Goal: Task Accomplishment & Management: Manage account settings

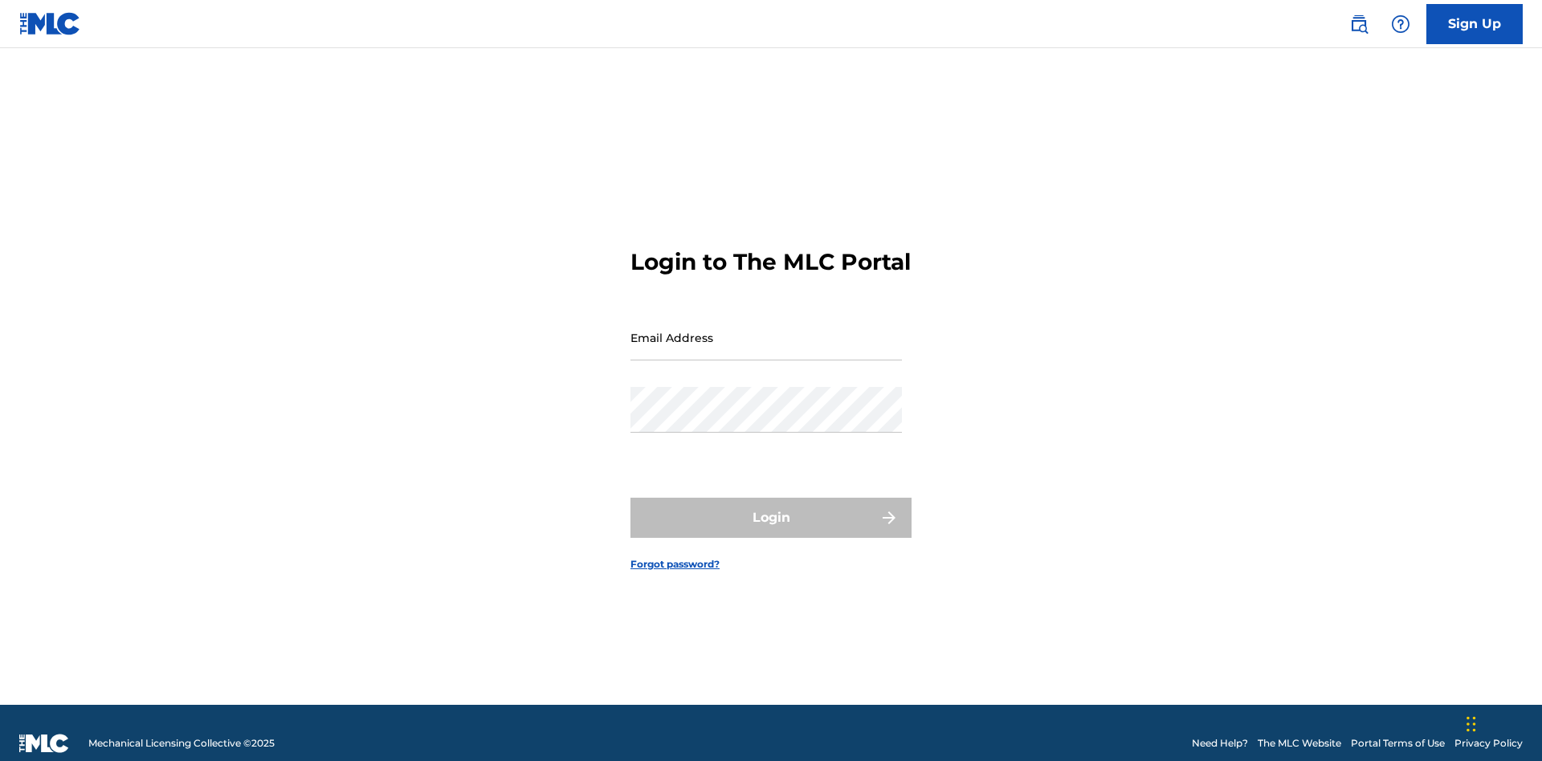
scroll to position [21, 0]
click at [766, 330] on input "Email Address" at bounding box center [765, 338] width 271 height 46
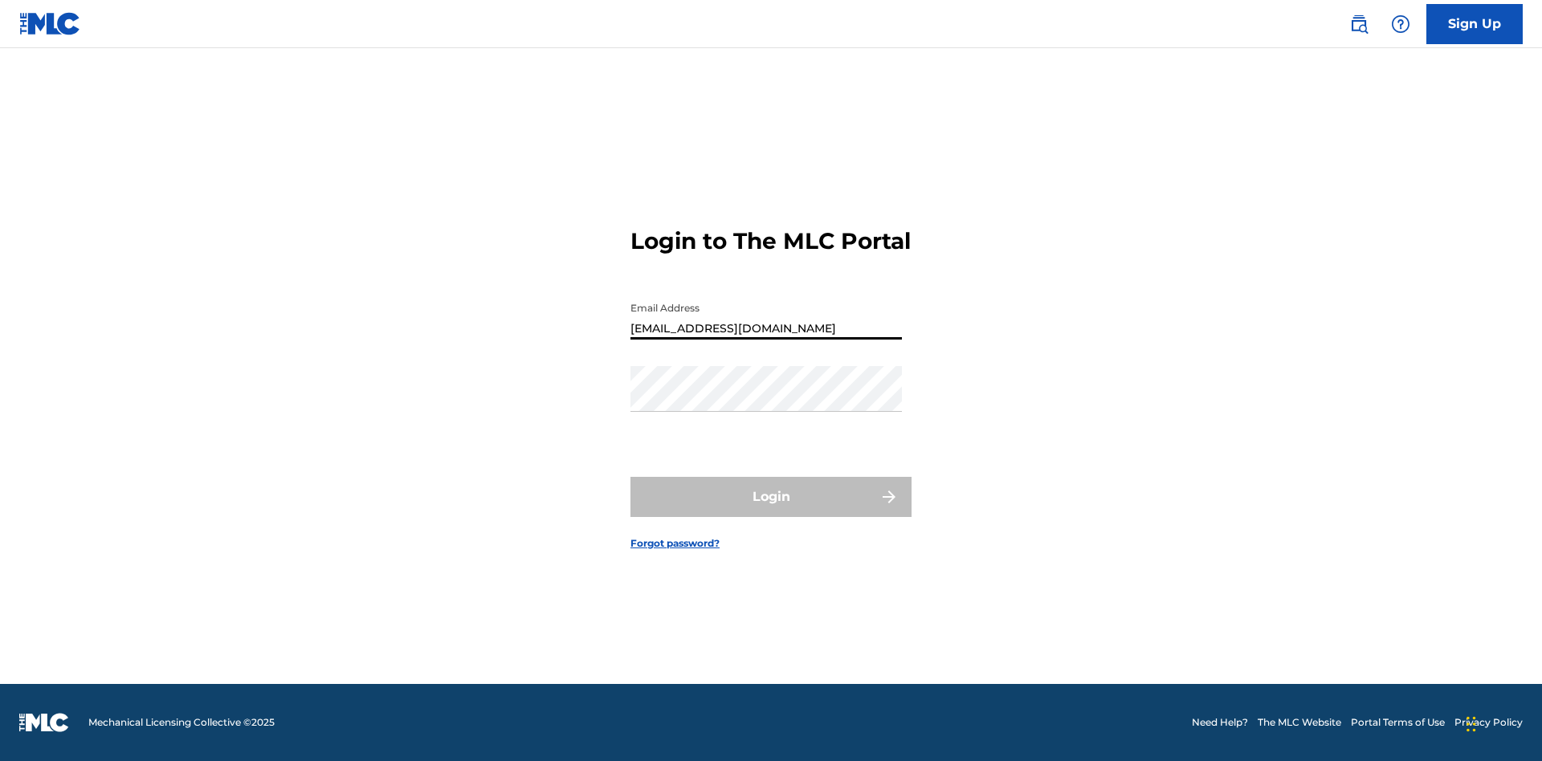
type input "[EMAIL_ADDRESS][DOMAIN_NAME]"
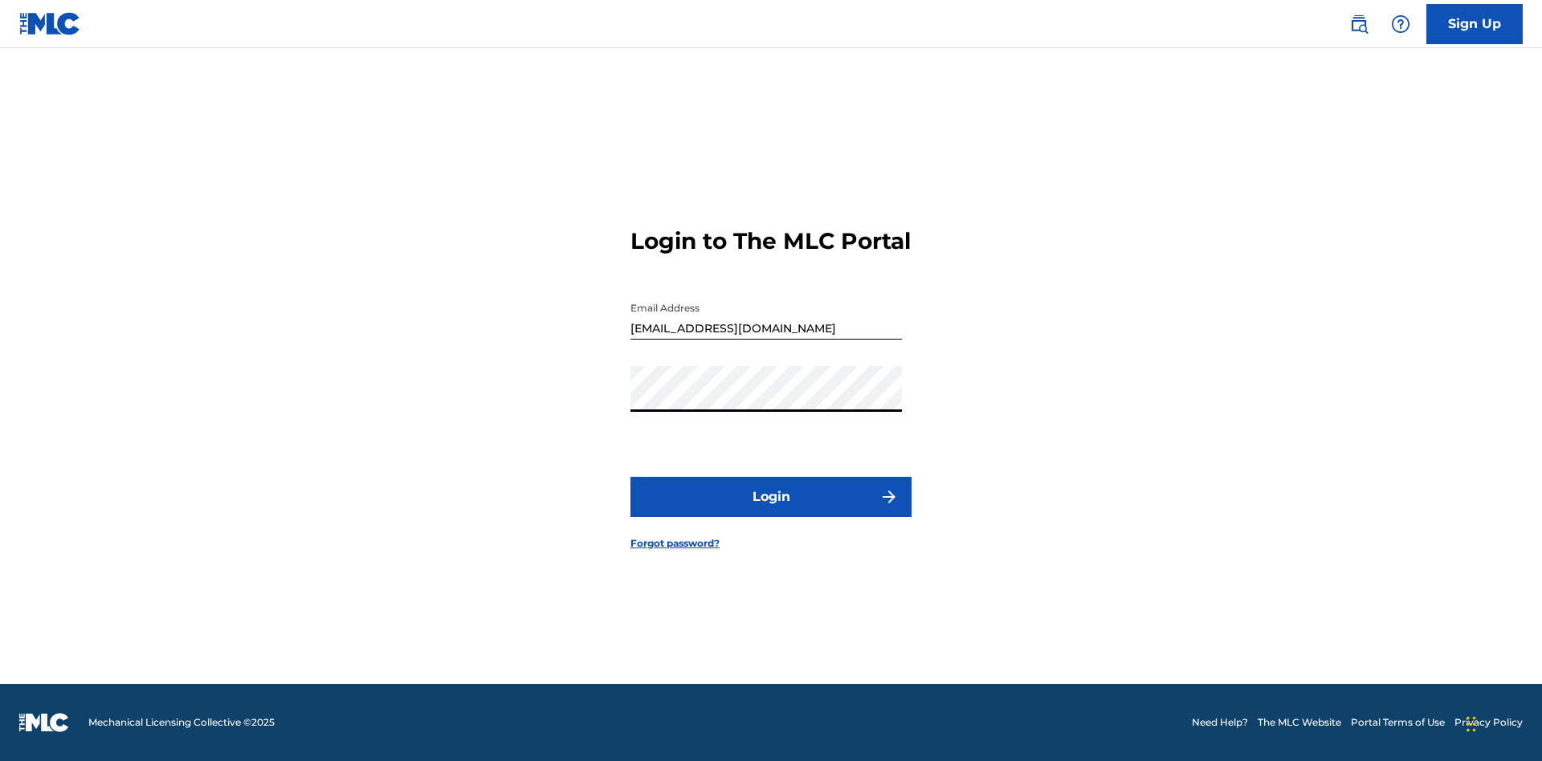
click at [771, 511] on button "Login" at bounding box center [770, 497] width 281 height 40
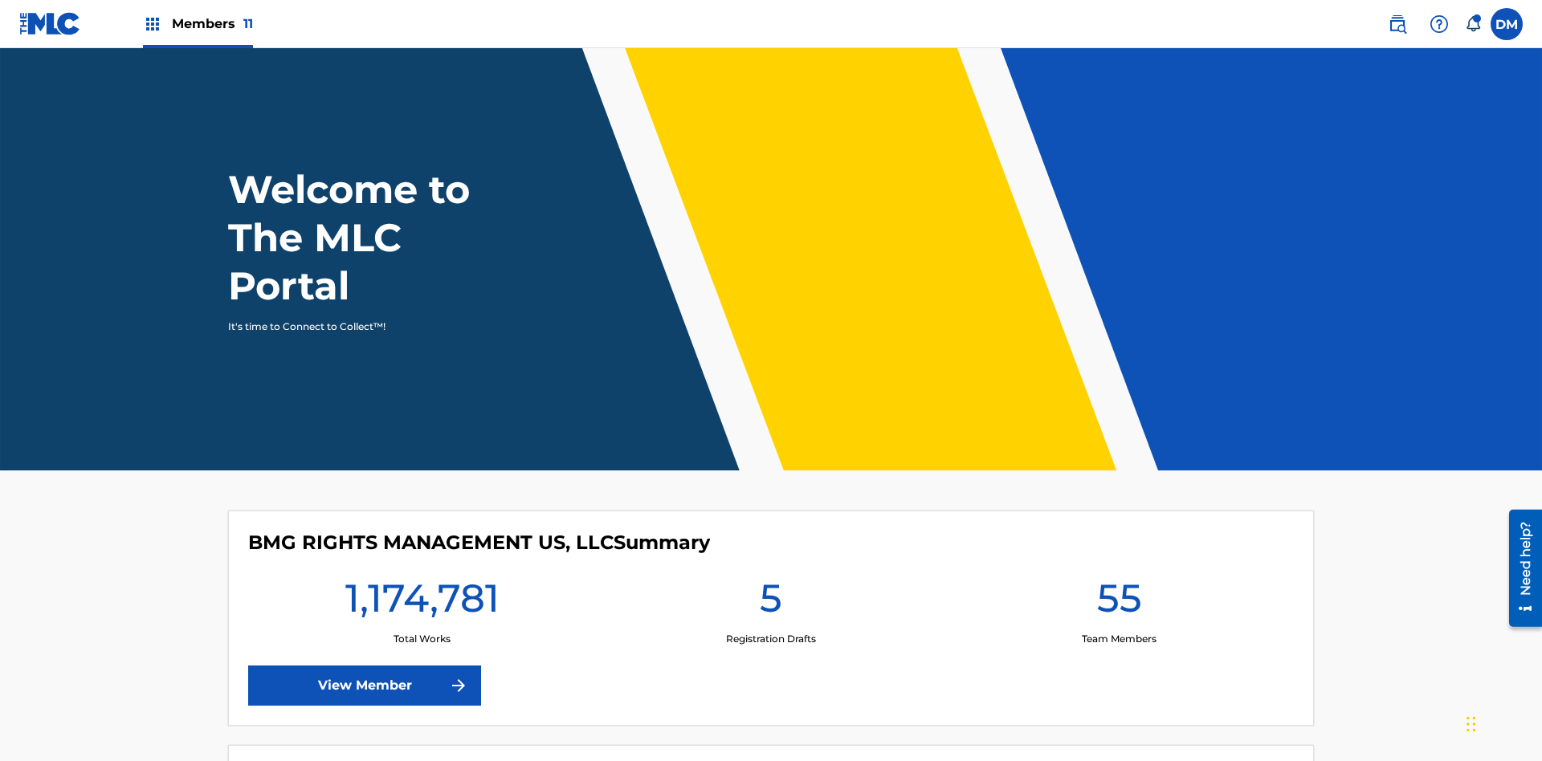
scroll to position [69, 0]
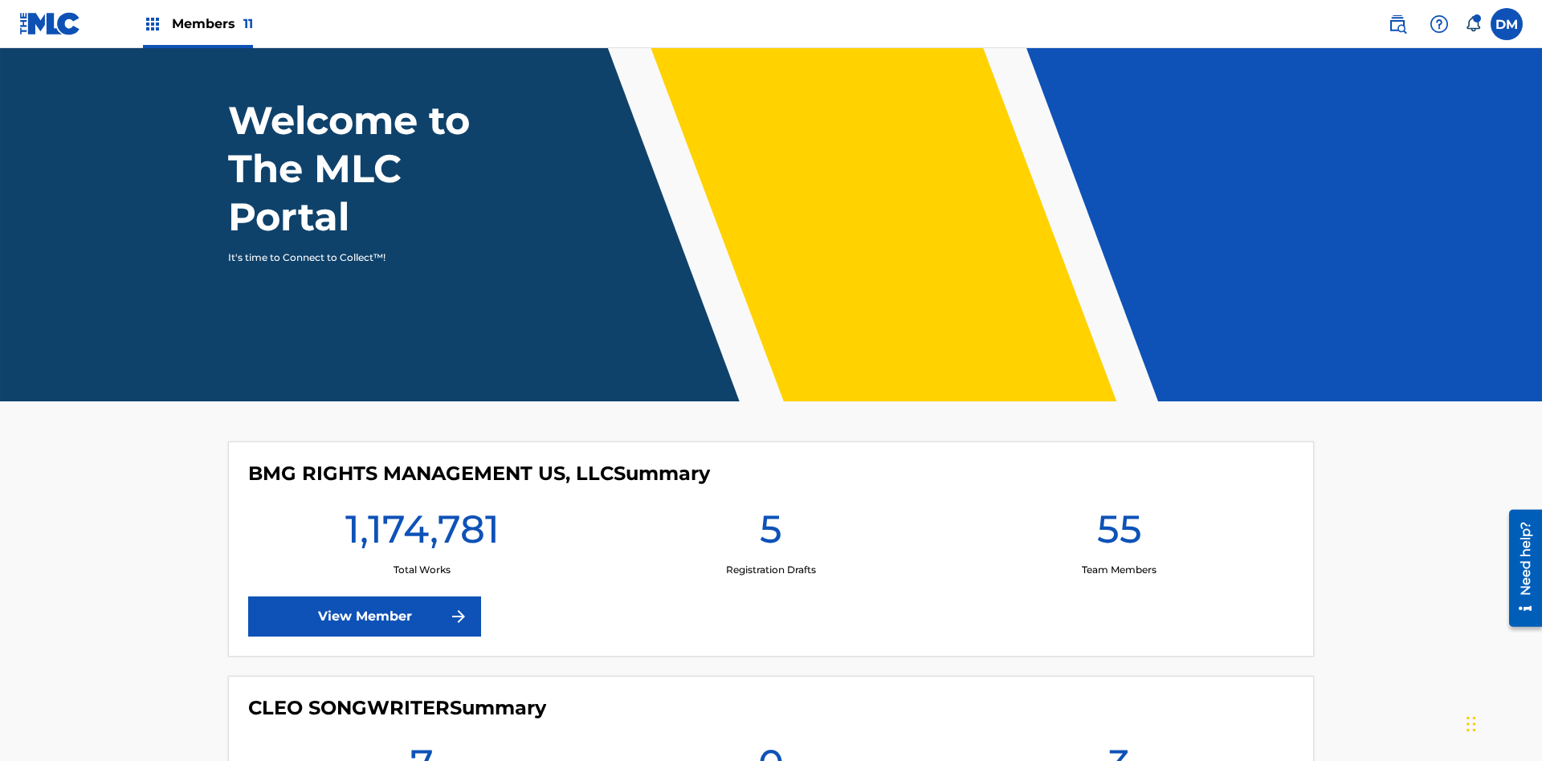
click at [198, 23] on span "Members 11" at bounding box center [212, 23] width 81 height 18
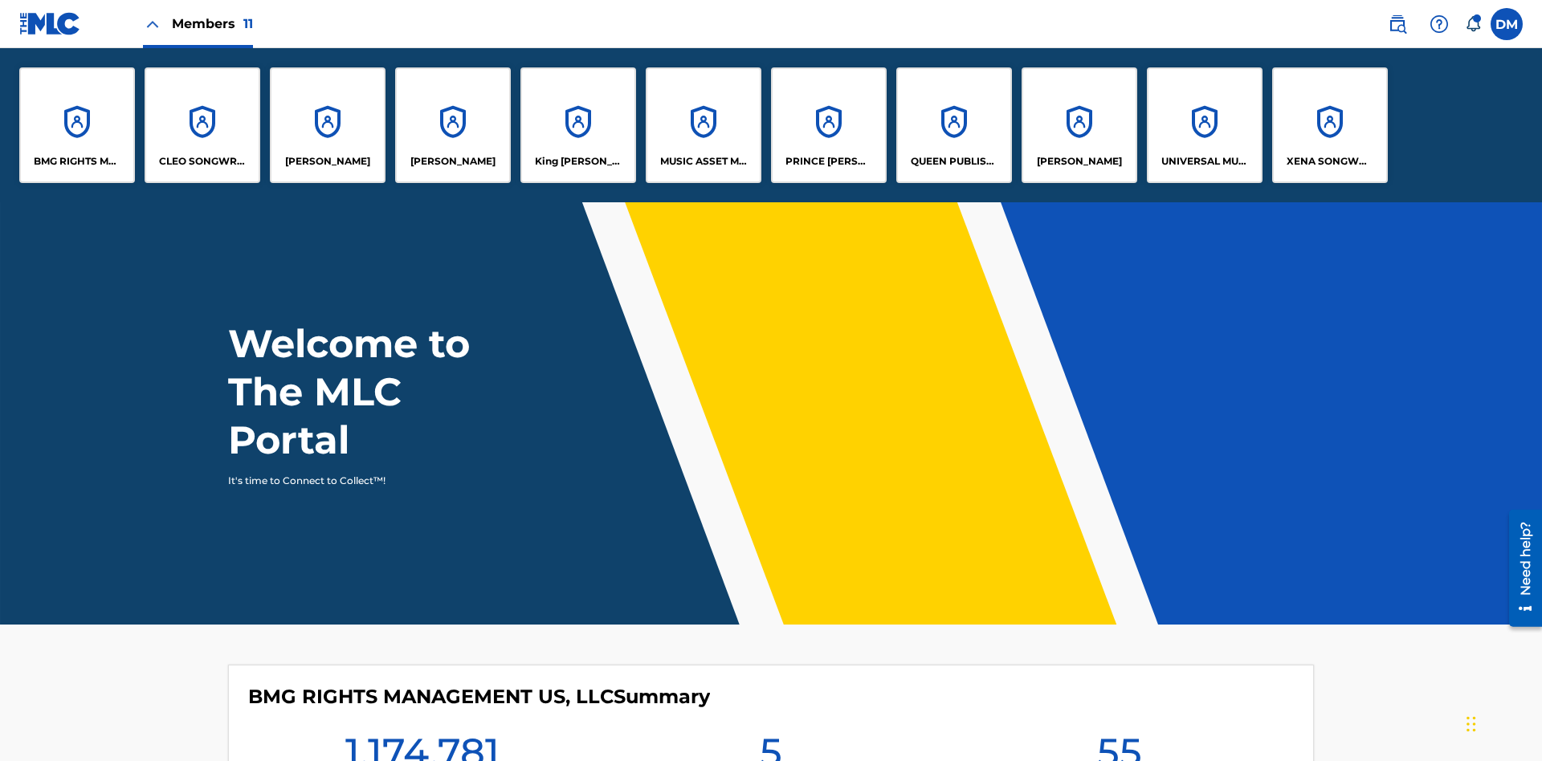
scroll to position [58, 0]
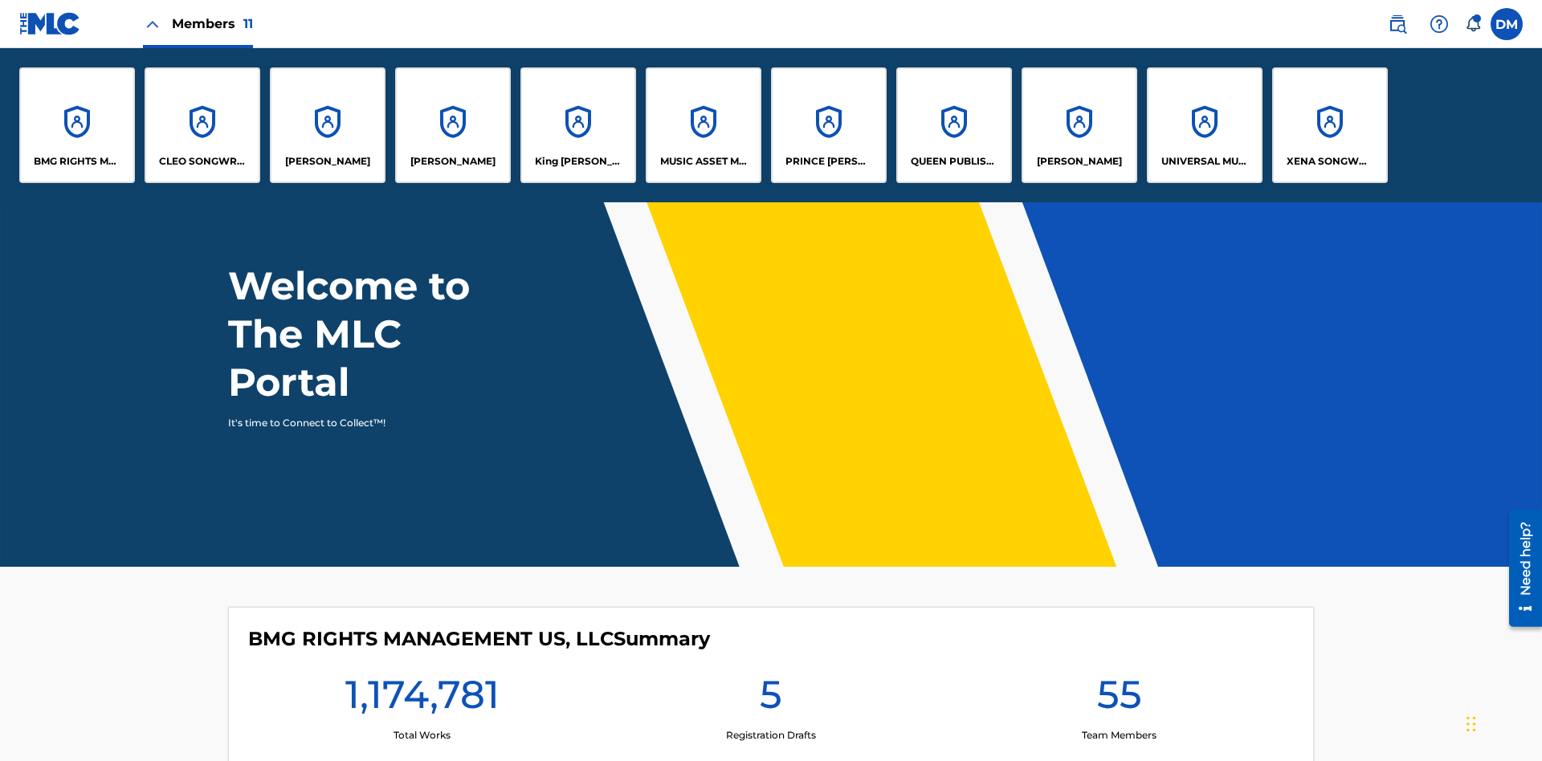
click at [577, 161] on p "King [PERSON_NAME]" at bounding box center [579, 161] width 88 height 14
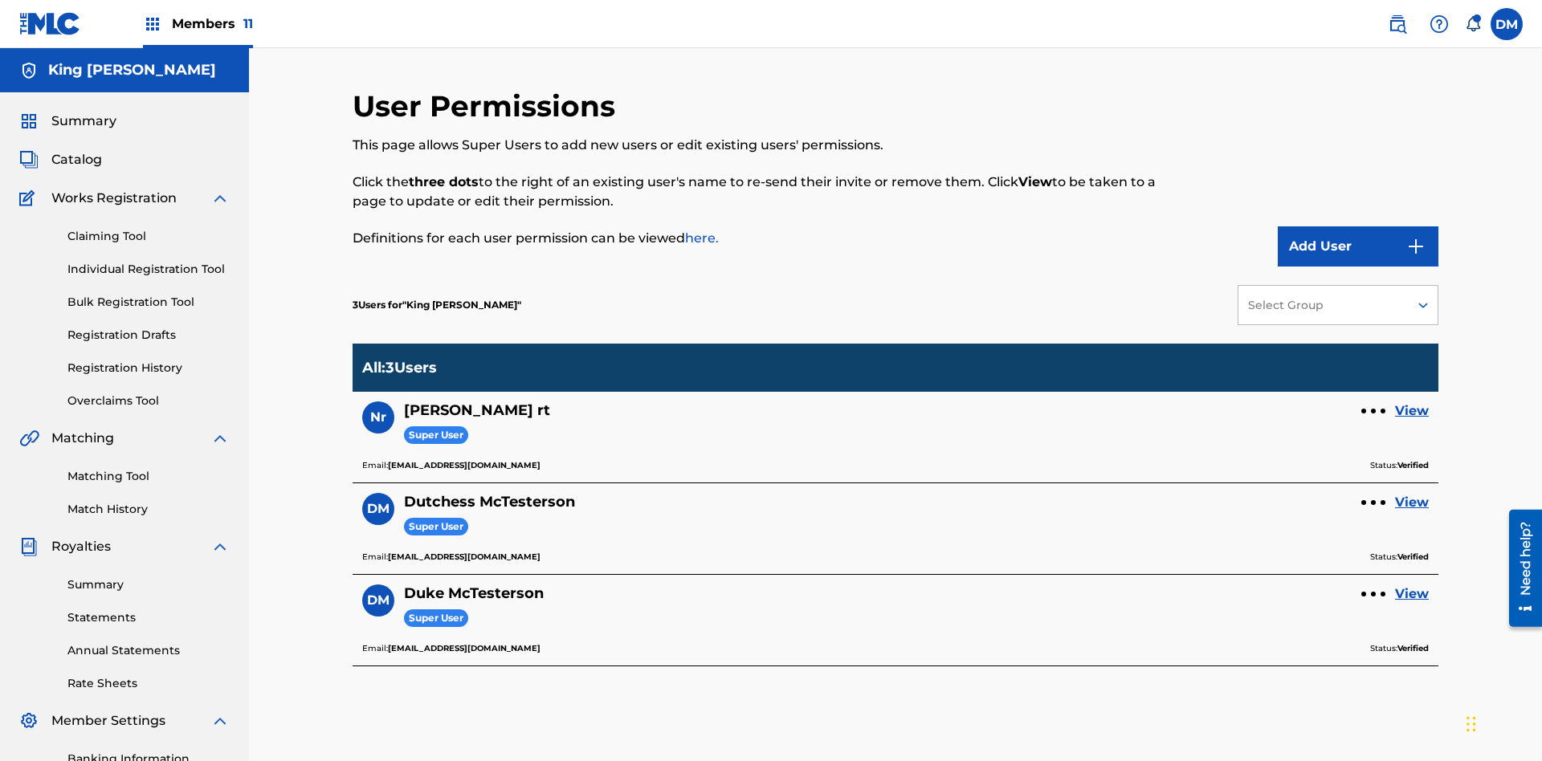
click at [1412, 493] on link "View" at bounding box center [1412, 502] width 34 height 19
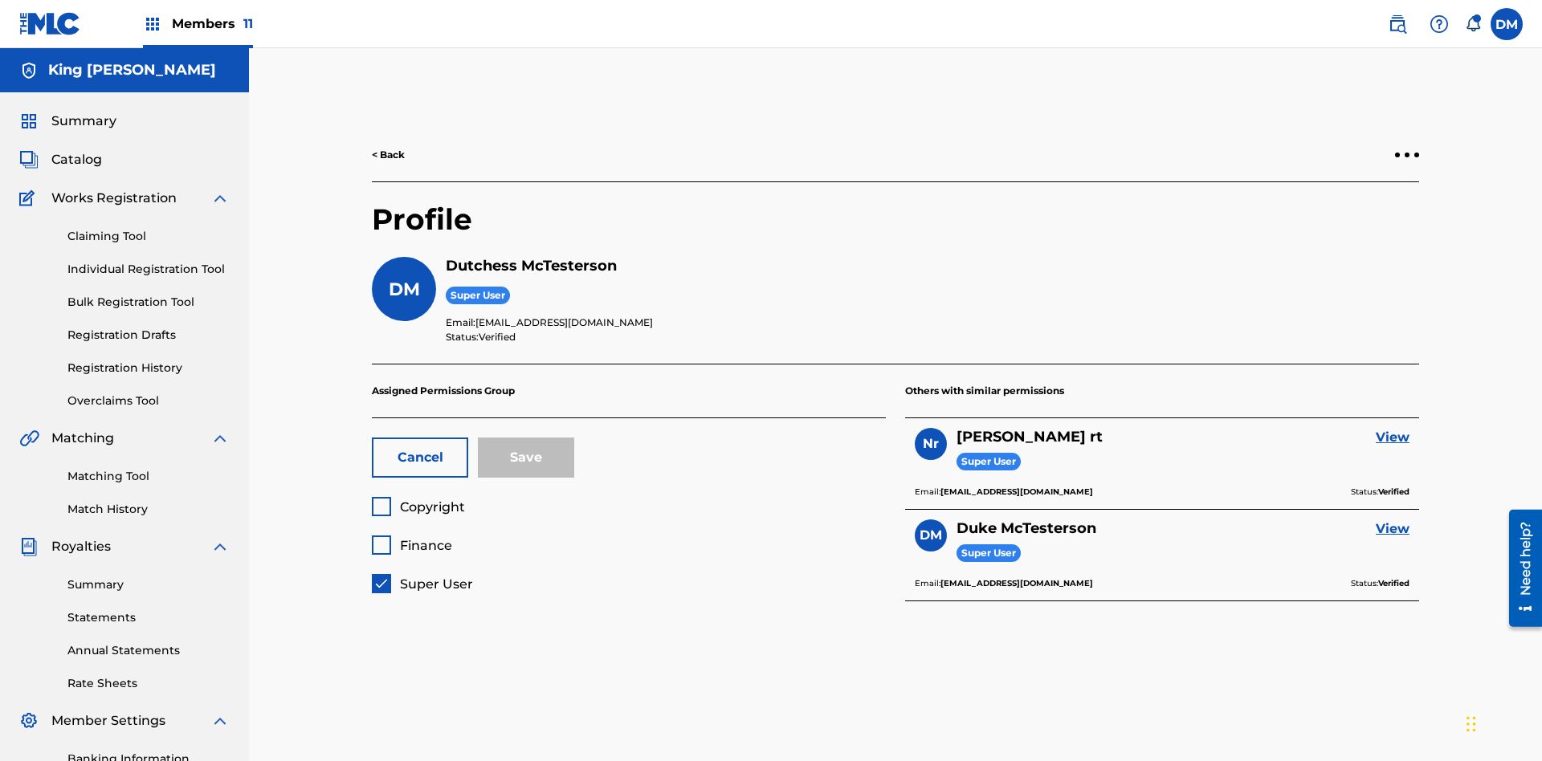
click at [420, 438] on button "Cancel" at bounding box center [420, 458] width 96 height 40
click at [418, 499] on span "Copyright" at bounding box center [432, 506] width 65 height 15
click at [411, 538] on span "Finance" at bounding box center [426, 545] width 52 height 15
click at [526, 438] on button "Save" at bounding box center [526, 458] width 96 height 40
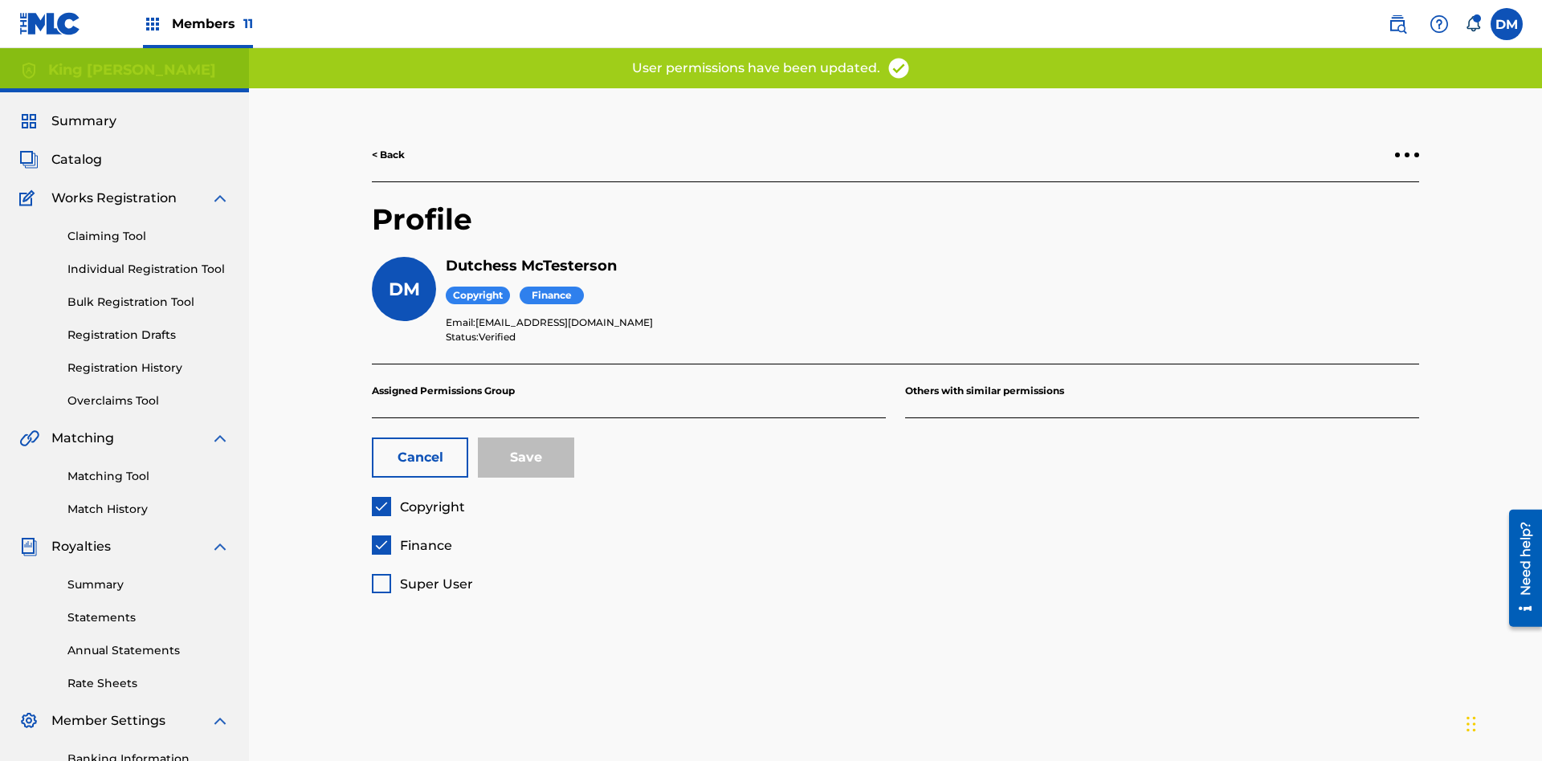
click at [411, 538] on span "Finance" at bounding box center [426, 545] width 52 height 15
click at [526, 438] on button "Save" at bounding box center [526, 458] width 96 height 40
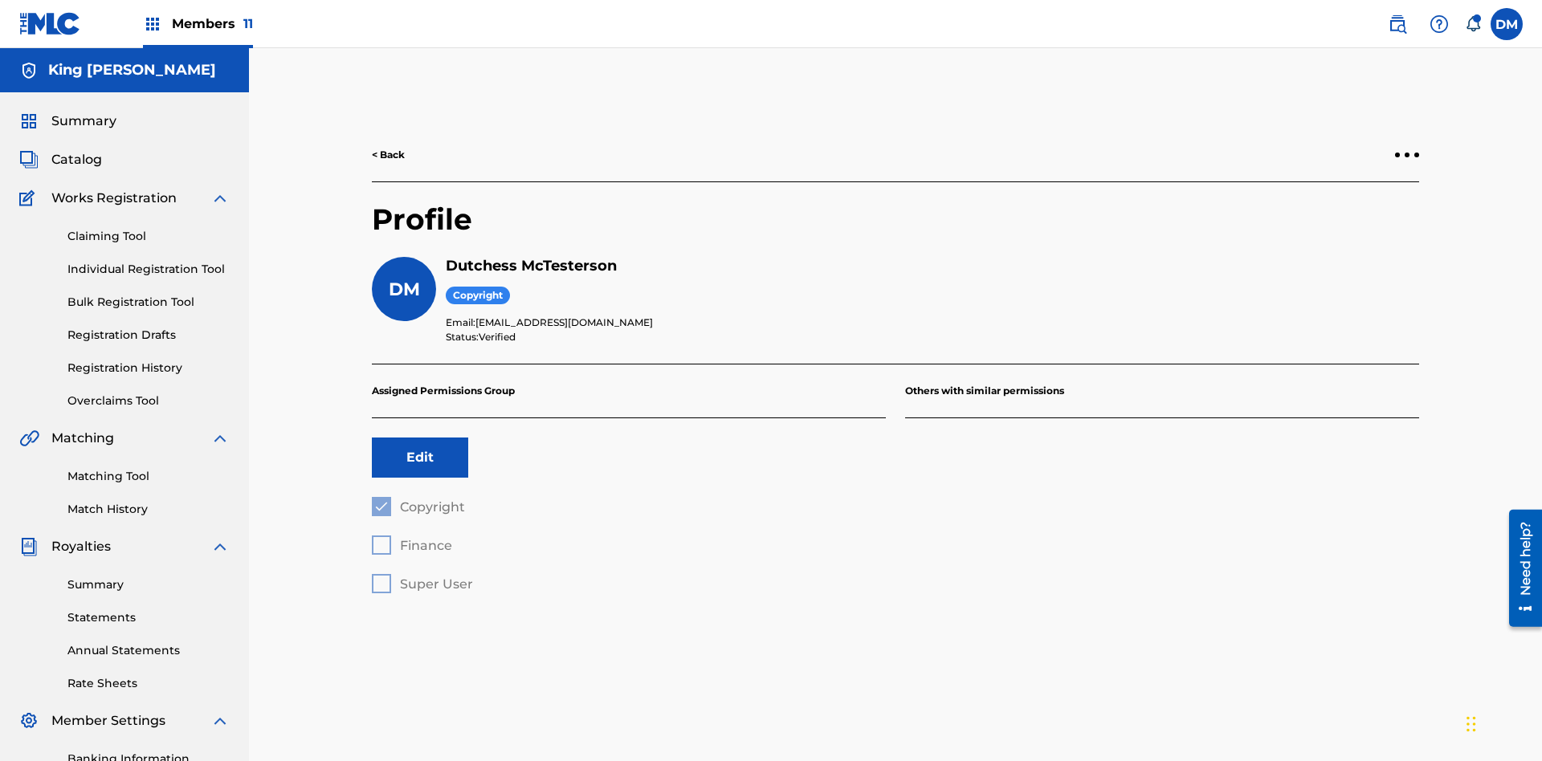
click at [420, 438] on button "Edit" at bounding box center [420, 458] width 96 height 40
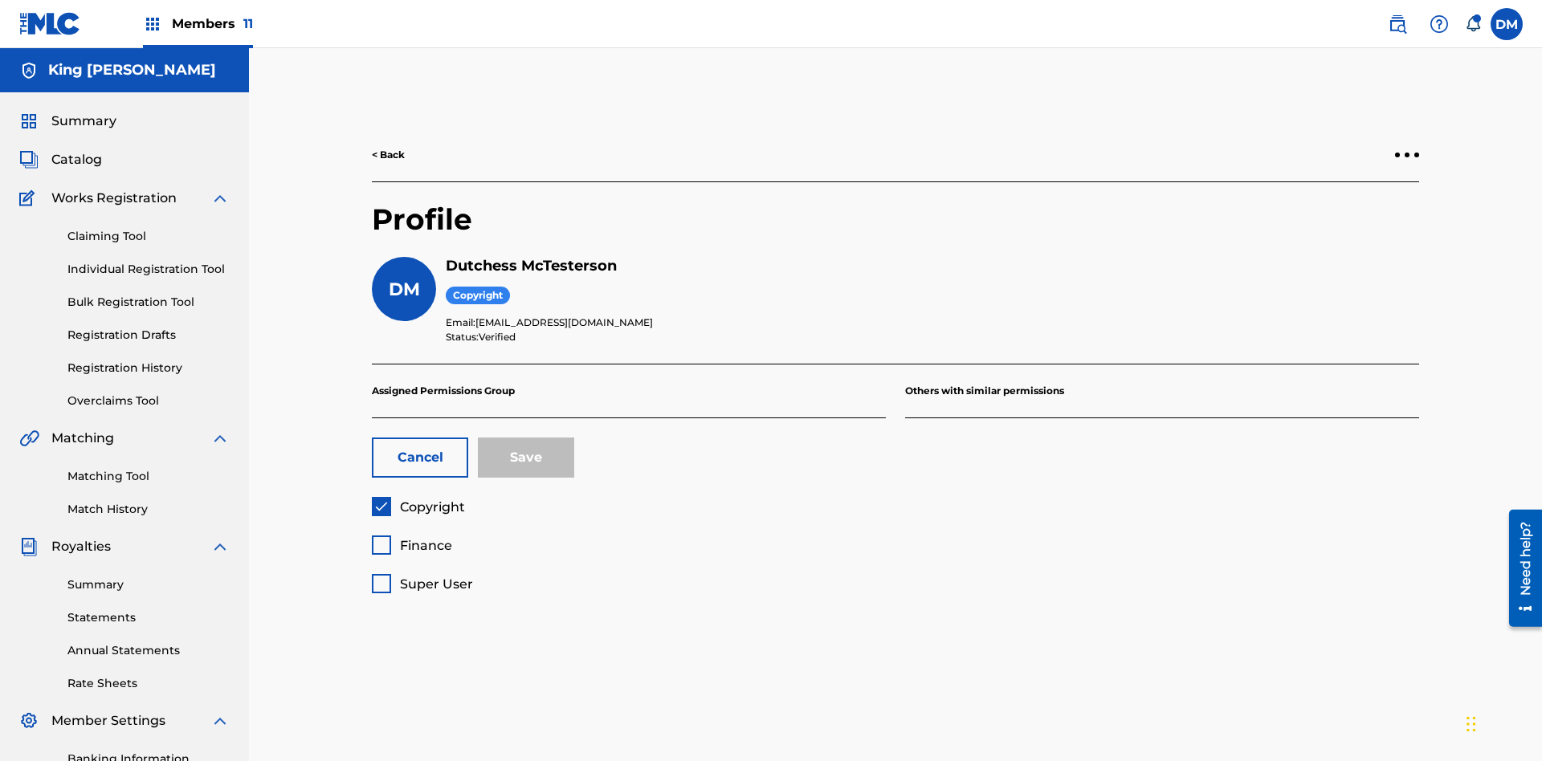
click at [418, 499] on span "Copyright" at bounding box center [432, 506] width 65 height 15
click at [411, 538] on span "Finance" at bounding box center [426, 545] width 52 height 15
click at [526, 438] on button "Save" at bounding box center [526, 458] width 96 height 40
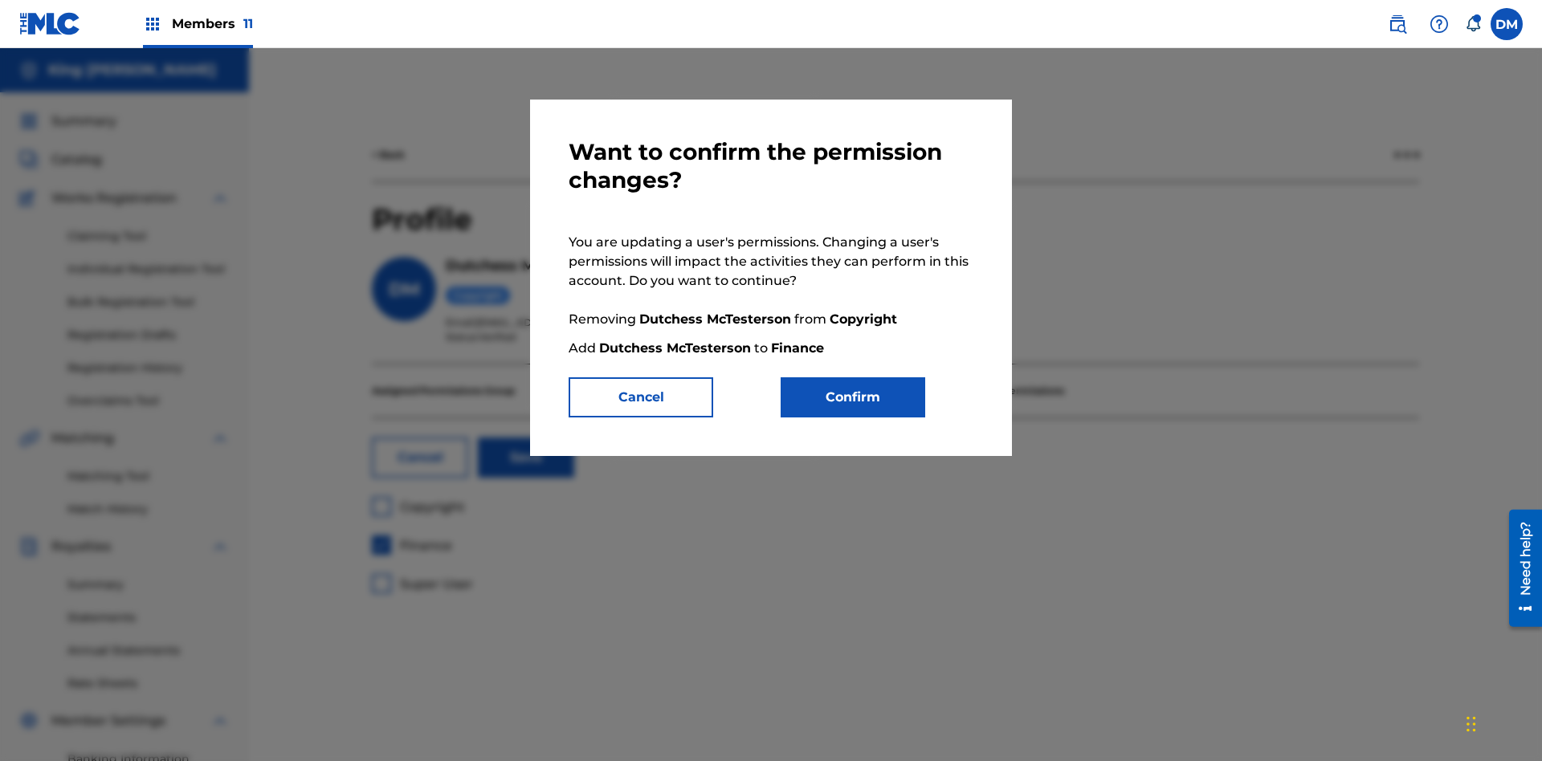
click at [853, 397] on button "Confirm" at bounding box center [852, 397] width 145 height 40
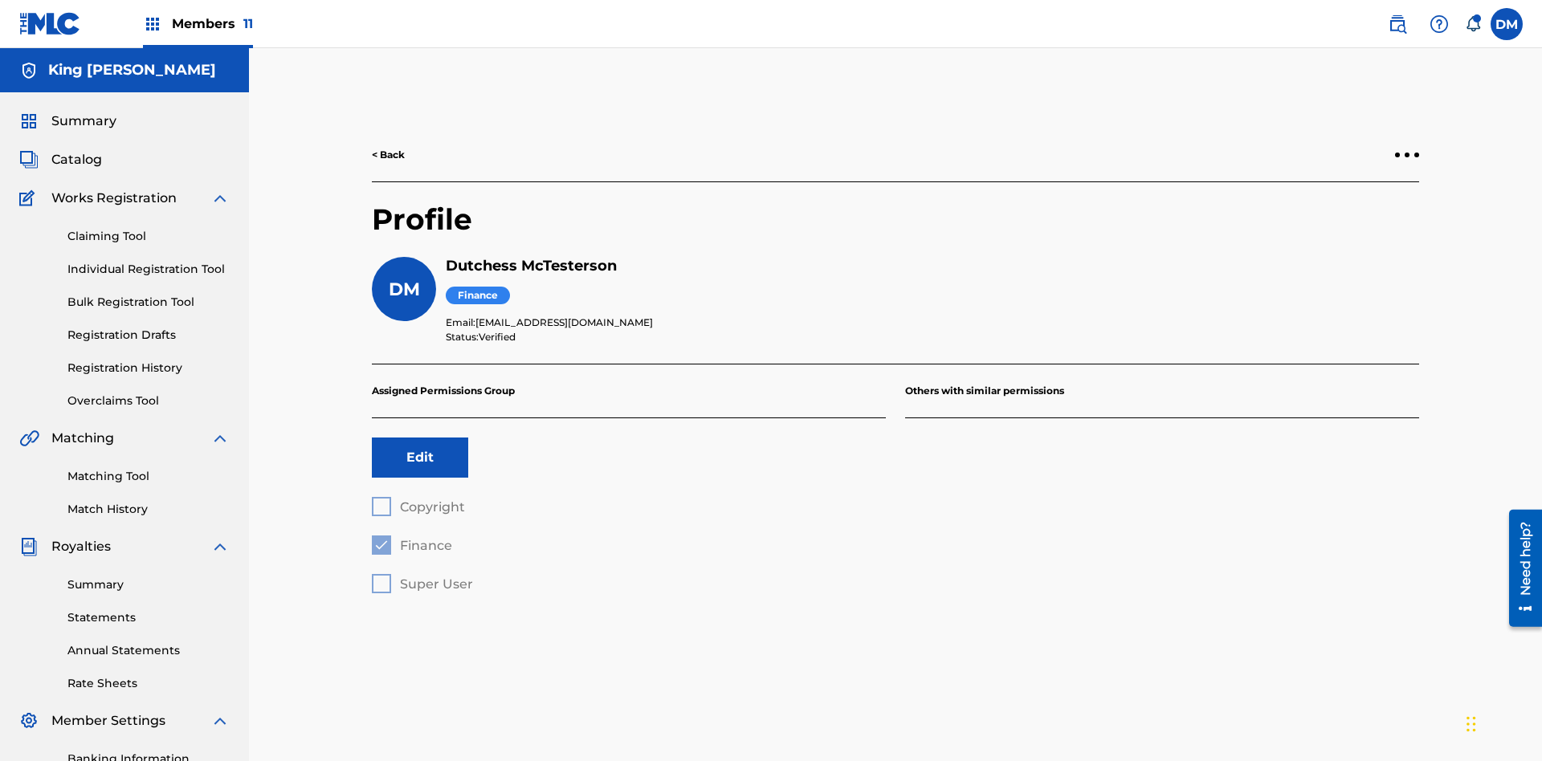
click at [420, 438] on button "Edit" at bounding box center [420, 458] width 96 height 40
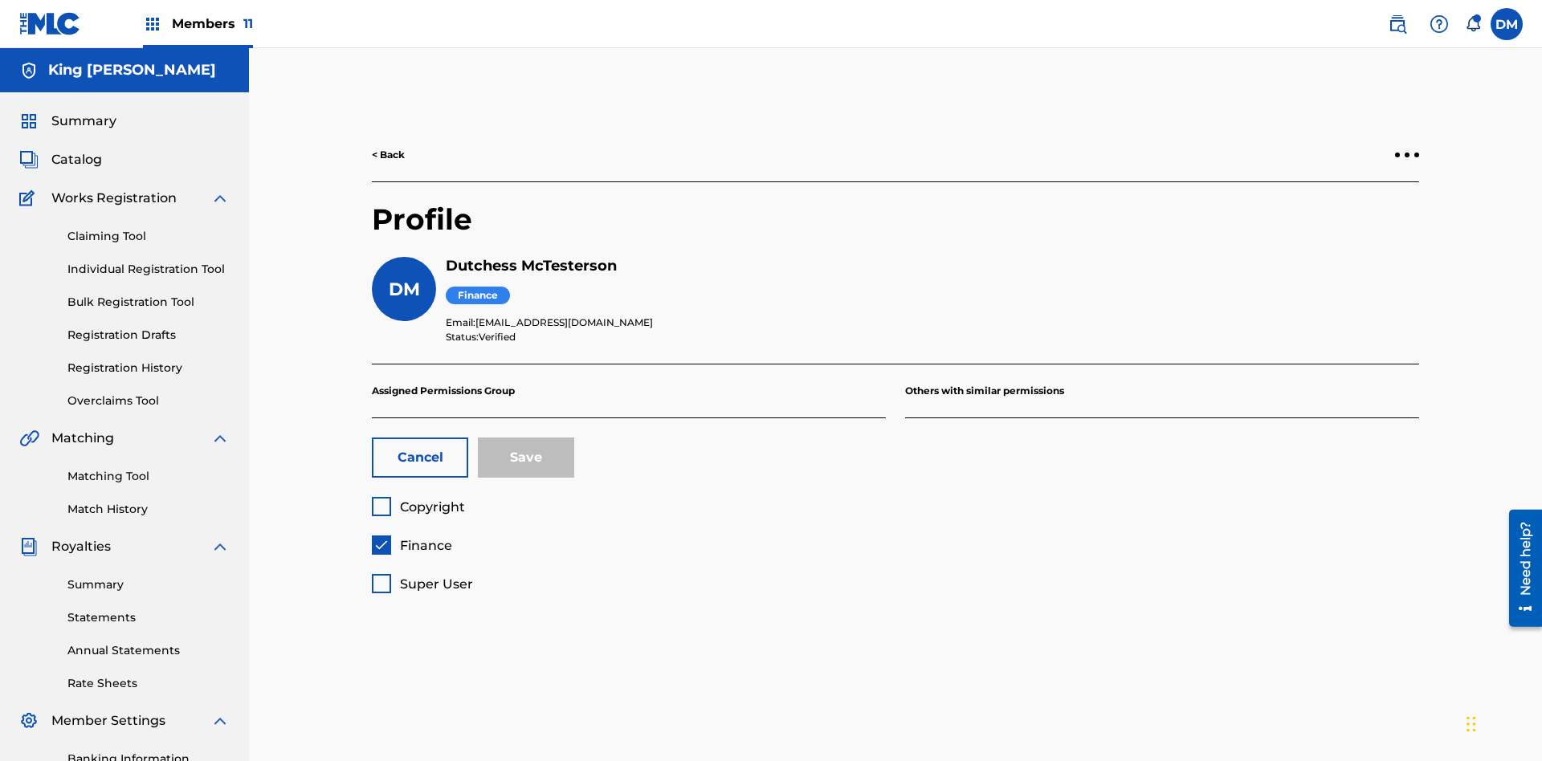
click at [411, 538] on span "Finance" at bounding box center [426, 545] width 52 height 15
click at [422, 576] on span "Super User" at bounding box center [436, 583] width 73 height 15
click at [526, 438] on button "Save" at bounding box center [526, 458] width 96 height 40
